Goal: Entertainment & Leisure: Consume media (video, audio)

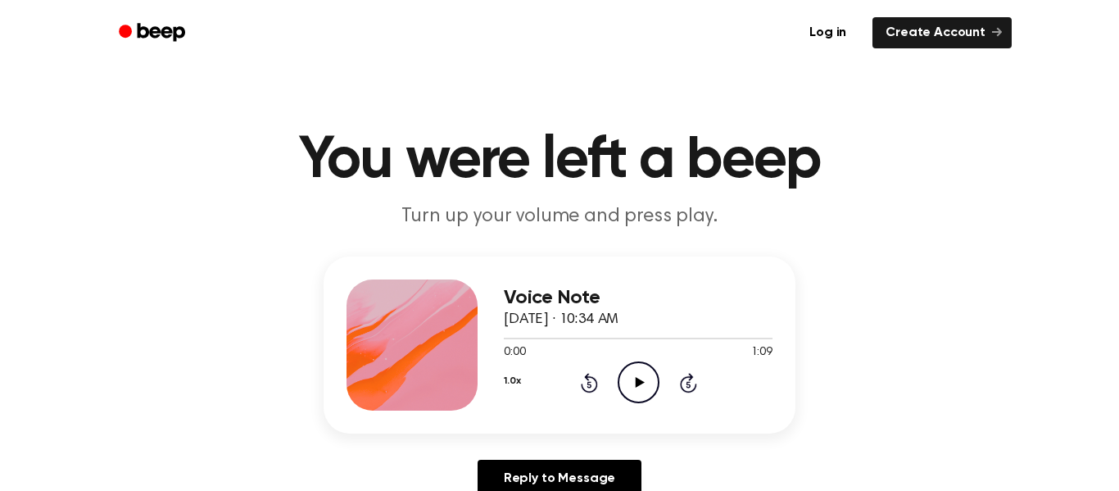
click at [820, 153] on h1 "You were left a beep" at bounding box center [559, 160] width 839 height 59
click at [636, 374] on icon "Play Audio" at bounding box center [639, 382] width 42 height 42
click at [634, 383] on icon "Play Audio" at bounding box center [639, 382] width 42 height 42
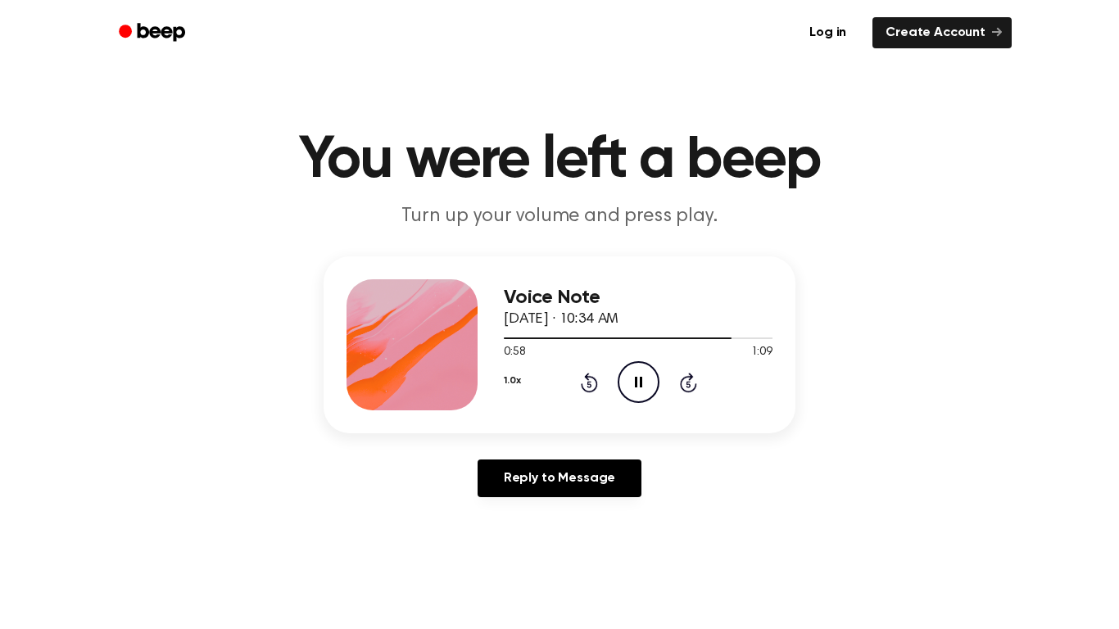
scroll to position [7, 0]
